Goal: Task Accomplishment & Management: Use online tool/utility

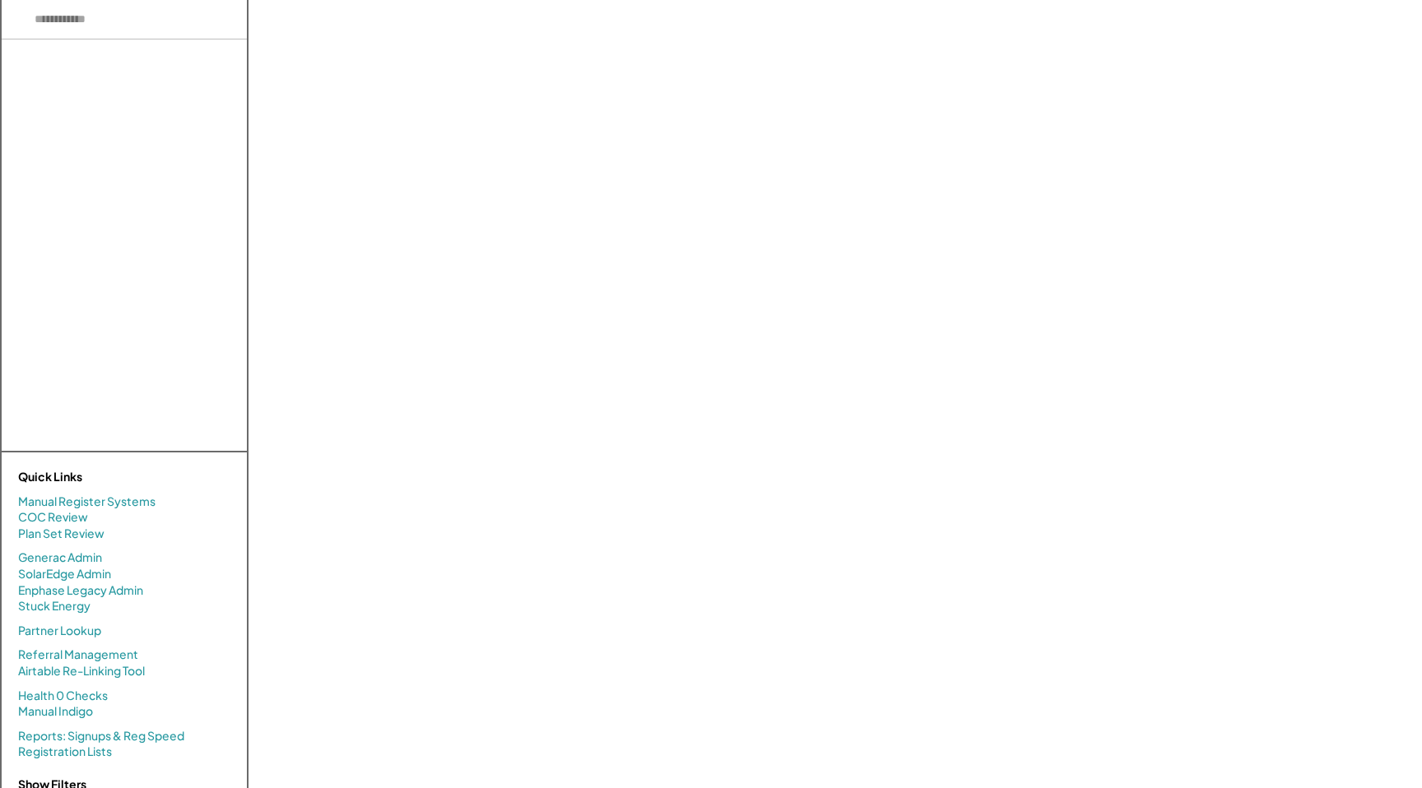
click at [107, 44] on div at bounding box center [124, 244] width 245 height 411
click at [105, 29] on input "input" at bounding box center [124, 19] width 245 height 39
paste input "**********"
click at [118, 67] on div "[PERSON_NAME] (20.52kW) [EMAIL_ADDRESS][DOMAIN_NAME] - 6465391245 NON444710 - V…" at bounding box center [128, 84] width 237 height 90
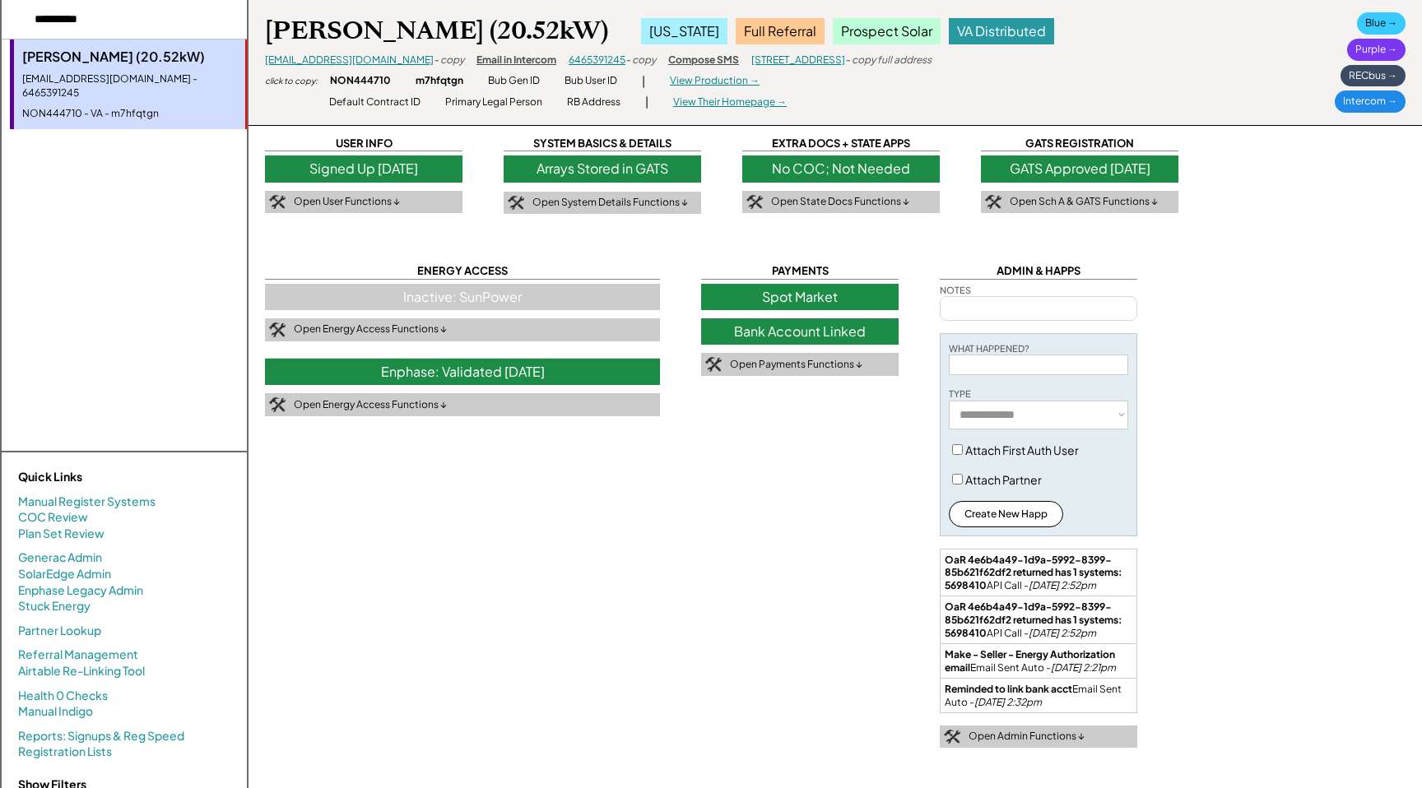
click at [434, 61] on div "- copy" at bounding box center [449, 60] width 30 height 14
click at [434, 59] on div "- copy" at bounding box center [449, 60] width 30 height 14
click at [153, 24] on input "input" at bounding box center [124, 19] width 245 height 39
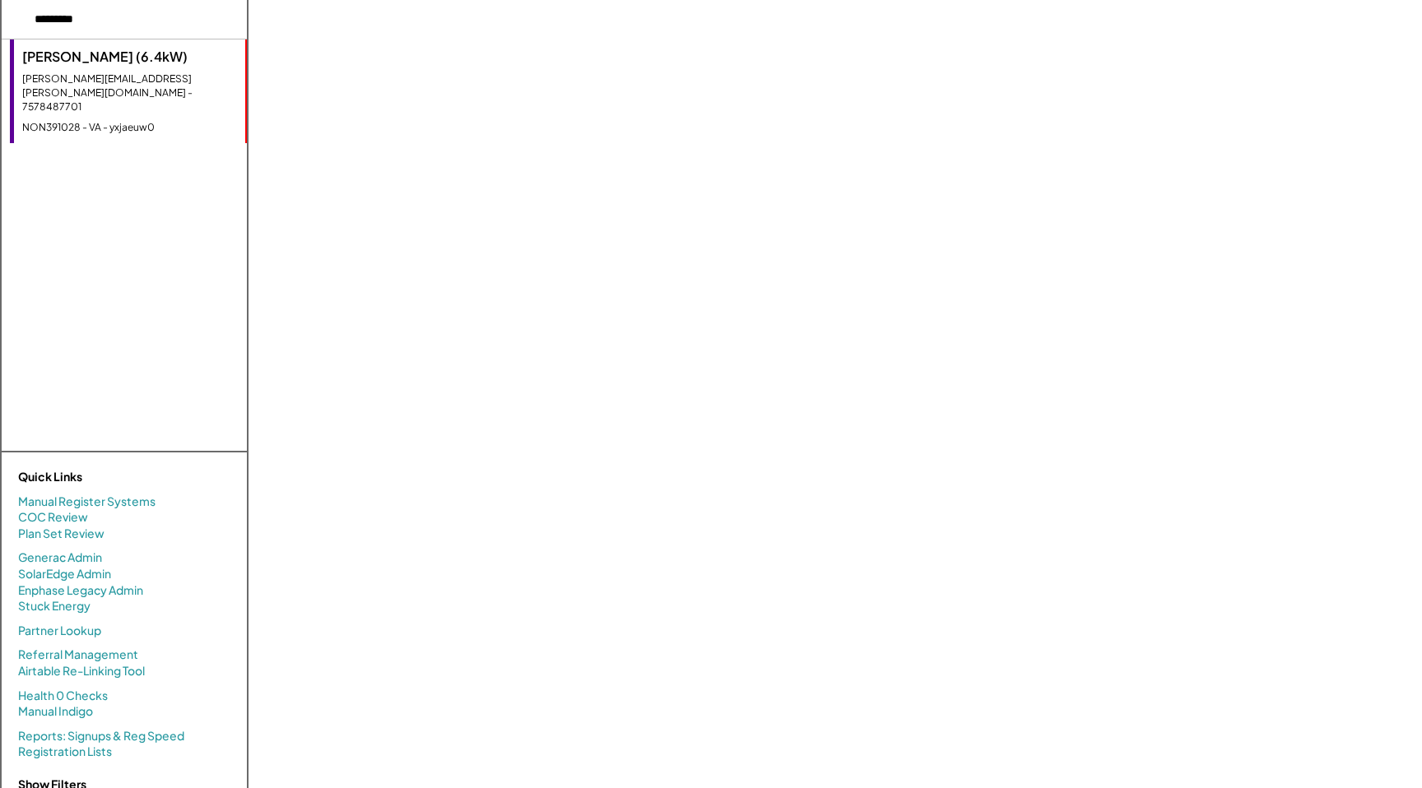
click at [63, 67] on div "[PERSON_NAME] (6.4kW) [PERSON_NAME][EMAIL_ADDRESS][PERSON_NAME][DOMAIN_NAME] - …" at bounding box center [128, 91] width 237 height 104
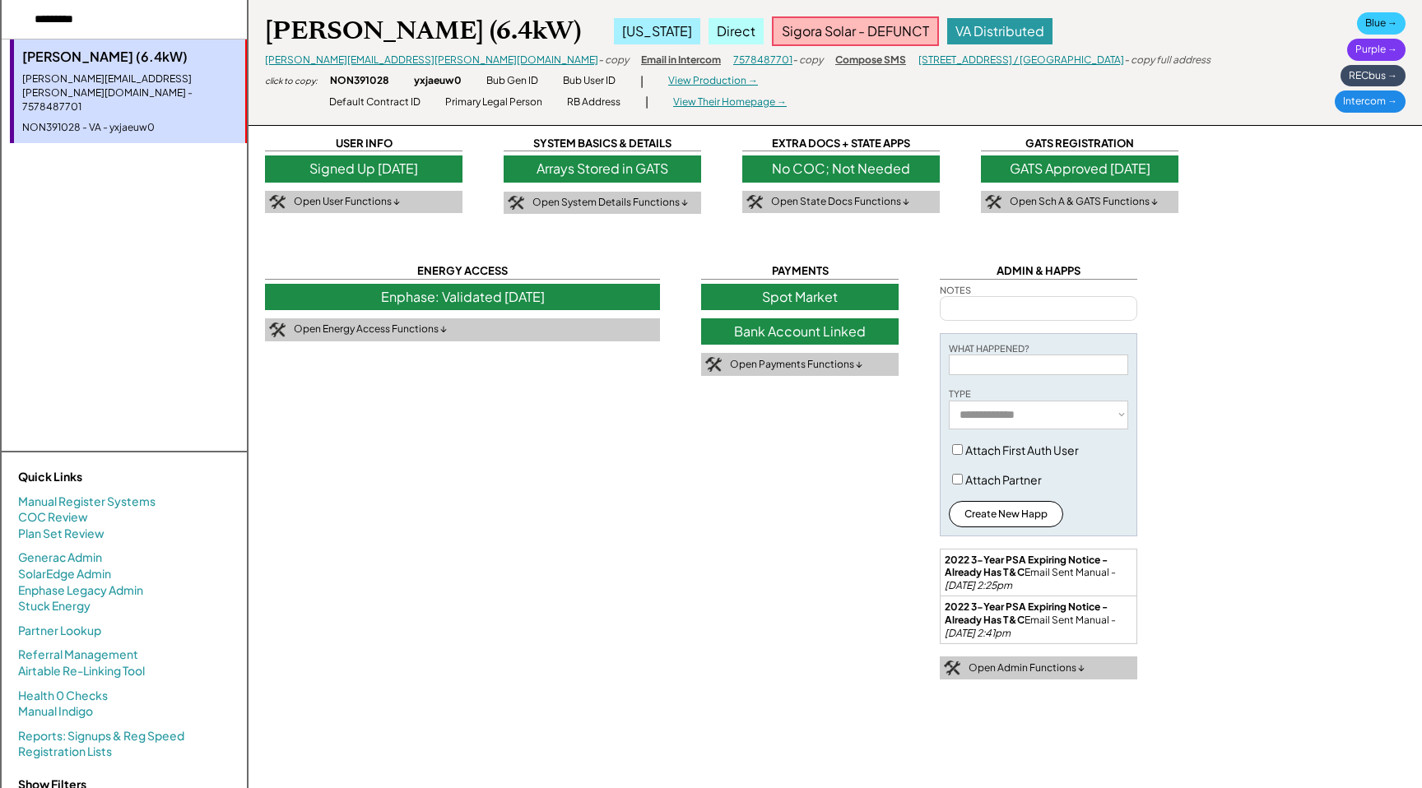
click at [895, 325] on div "Bank Account Linked" at bounding box center [799, 331] width 197 height 26
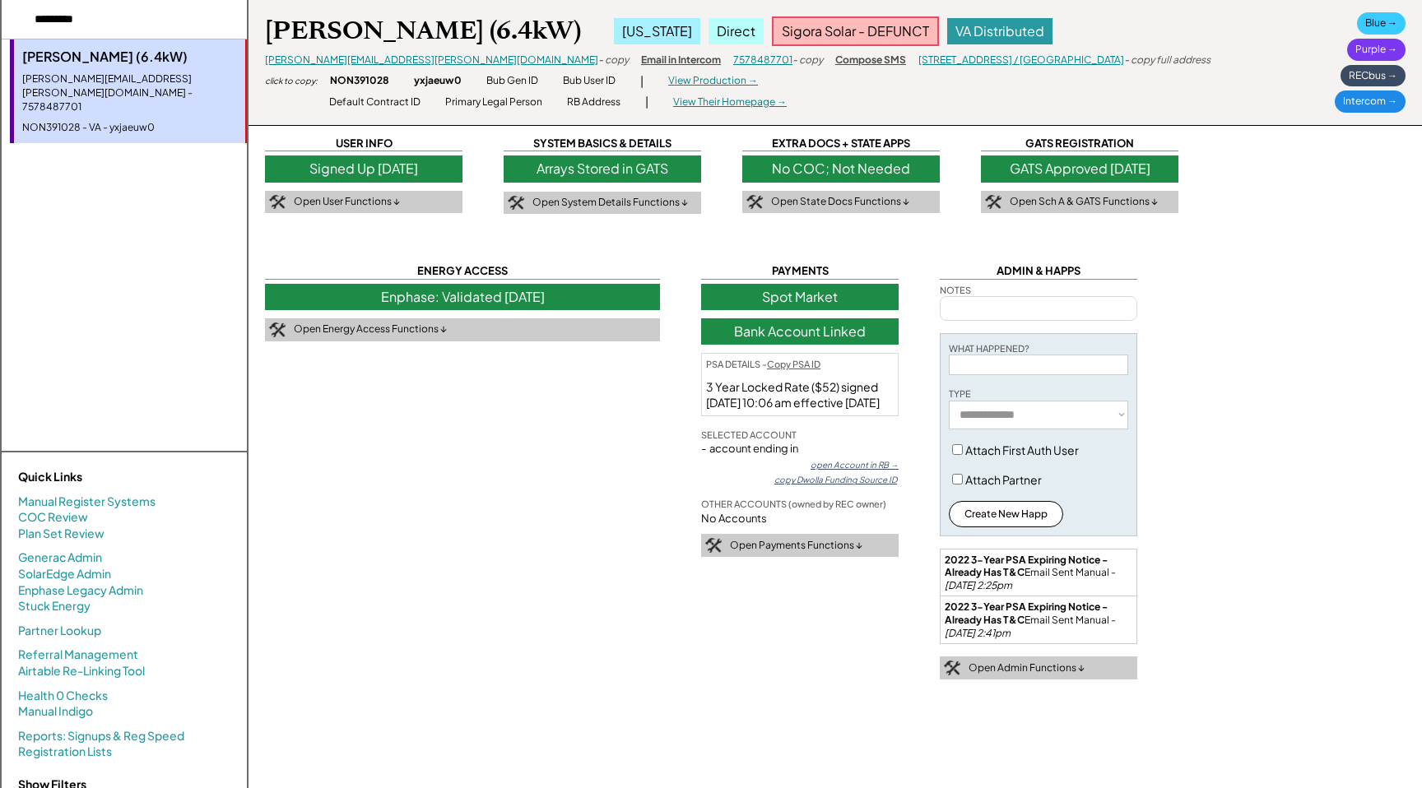
click at [895, 325] on div "Bank Account Linked" at bounding box center [799, 331] width 197 height 26
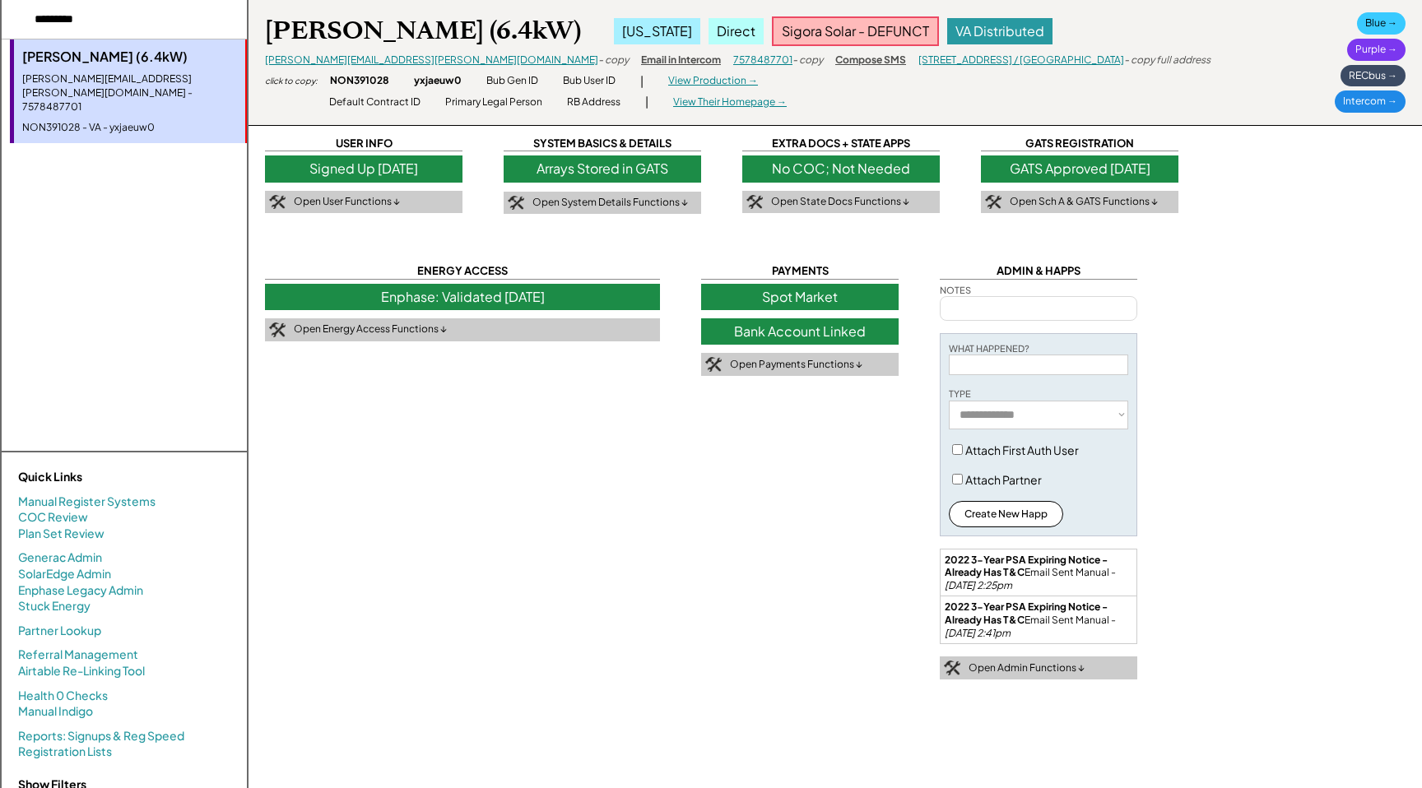
click at [85, 16] on input "input" at bounding box center [124, 19] width 245 height 39
type input "*******"
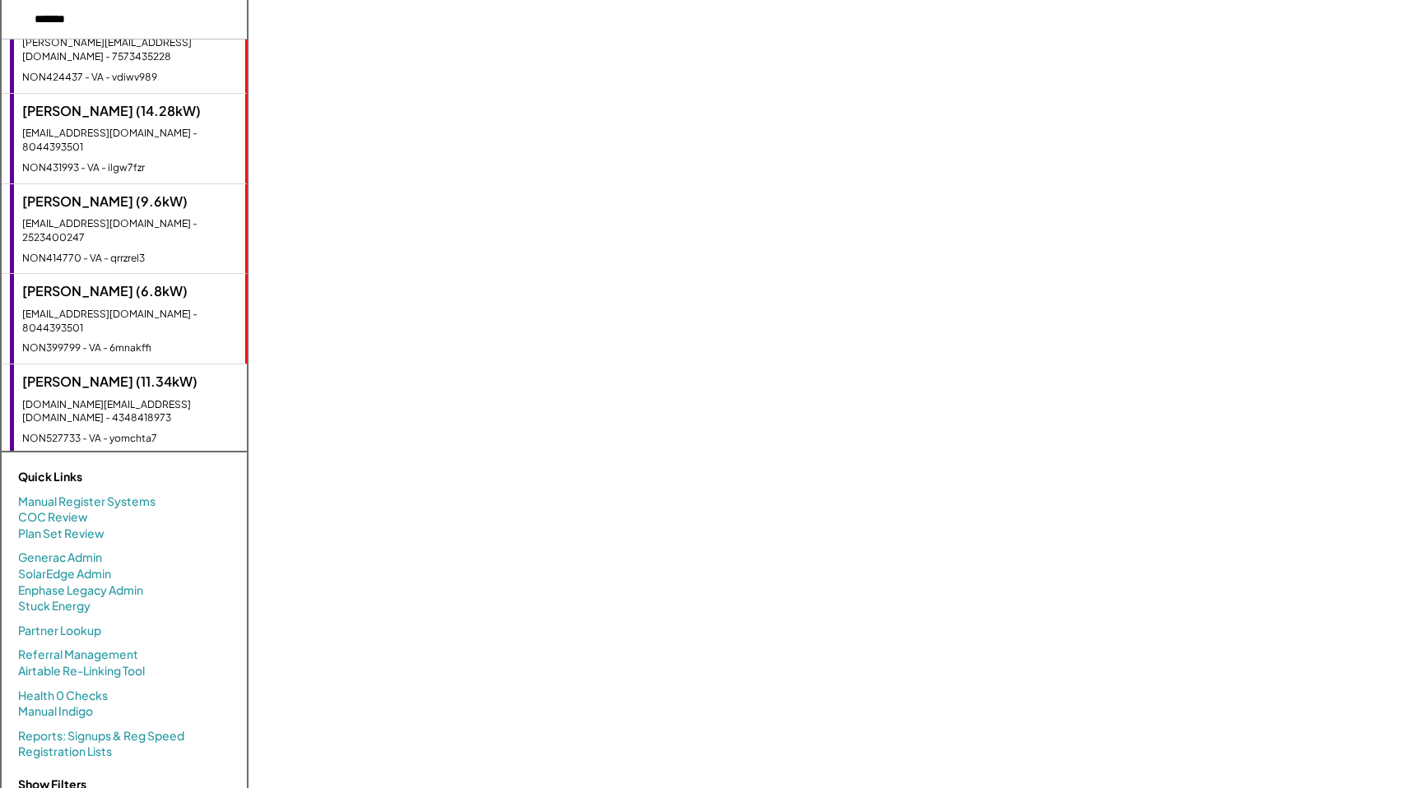
scroll to position [47, 0]
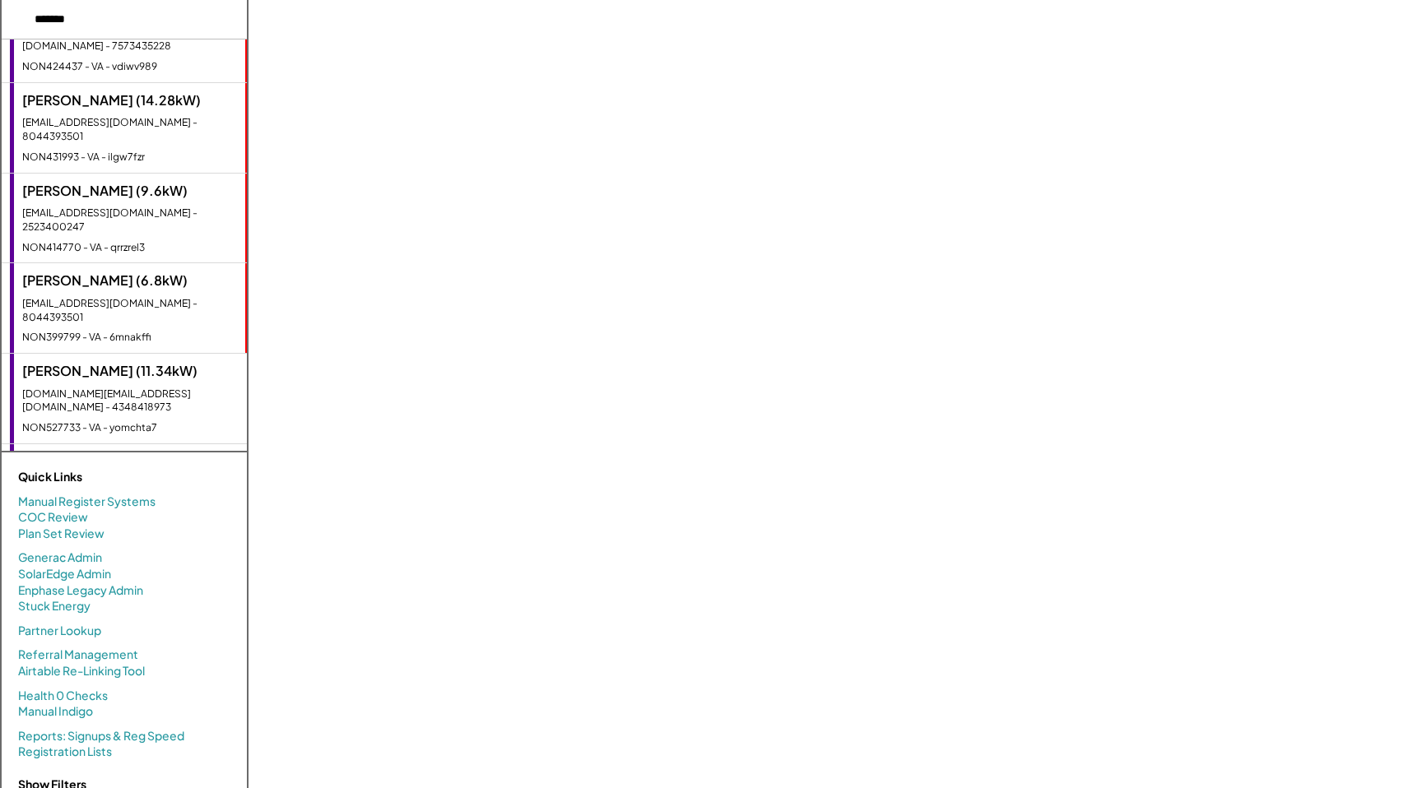
click at [118, 263] on div "[PERSON_NAME] (6.8kW) [EMAIL_ADDRESS][DOMAIN_NAME] - 8044393501 NON399799 - VA …" at bounding box center [128, 308] width 237 height 90
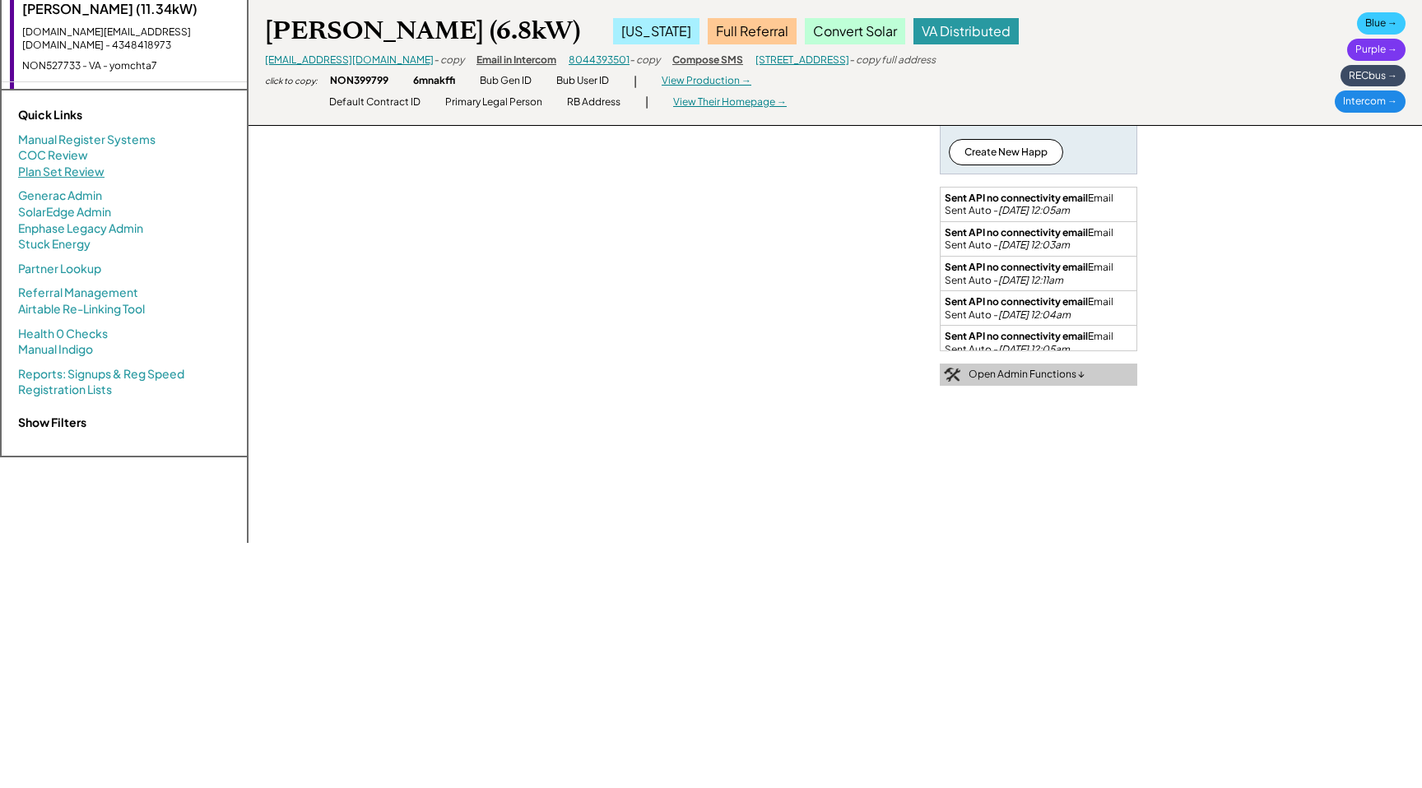
scroll to position [0, 0]
